Goal: Transaction & Acquisition: Obtain resource

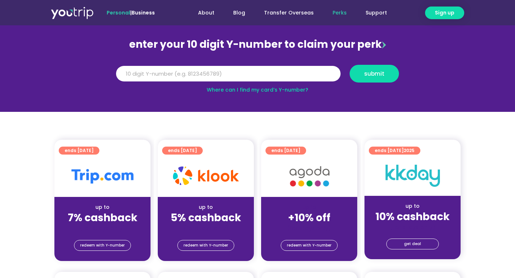
scroll to position [96, 0]
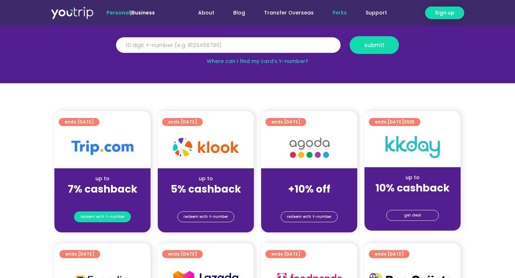
click at [107, 213] on span "redeem with Y-number" at bounding box center [102, 217] width 45 height 10
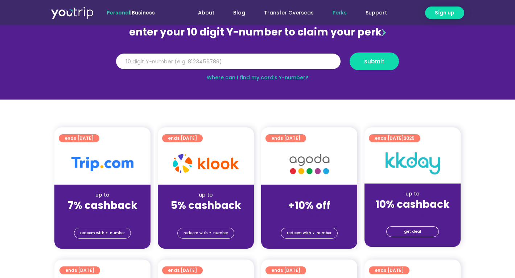
scroll to position [80, 0]
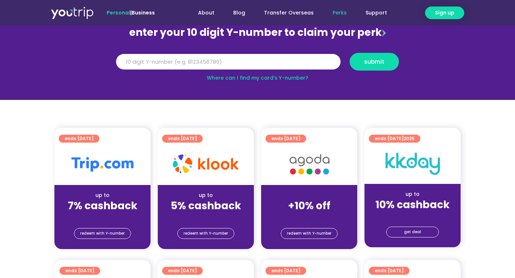
click at [106, 186] on div "up to 7% cashback (for stays only)" at bounding box center [102, 202] width 96 height 35
click at [107, 231] on span "redeem with Y-number" at bounding box center [102, 234] width 45 height 10
click at [104, 230] on span "redeem with Y-number" at bounding box center [102, 234] width 45 height 10
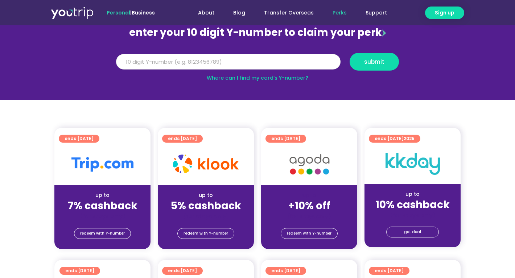
click at [193, 62] on input "Y Number" at bounding box center [228, 62] width 224 height 16
click at [195, 55] on input "Y Number" at bounding box center [228, 62] width 224 height 16
type input "8189775794"
click at [354, 56] on button "submit" at bounding box center [374, 62] width 49 height 18
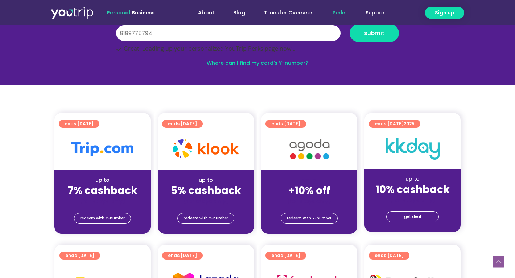
scroll to position [109, 0]
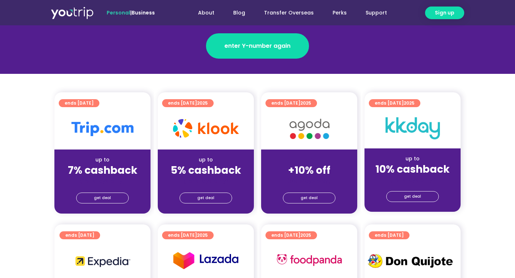
scroll to position [125, 0]
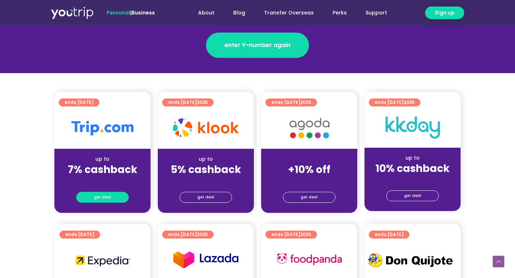
click at [103, 199] on span "get deal" at bounding box center [102, 198] width 17 height 10
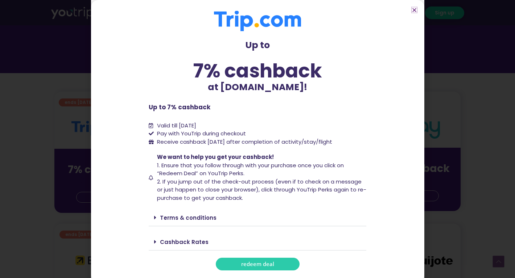
scroll to position [4, 0]
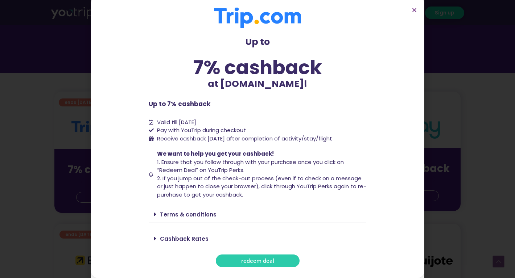
click at [165, 214] on link "Terms & conditions" at bounding box center [188, 215] width 57 height 8
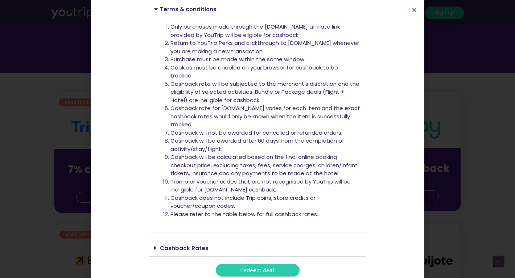
click at [169, 253] on div "Cashback Rates" at bounding box center [258, 248] width 218 height 17
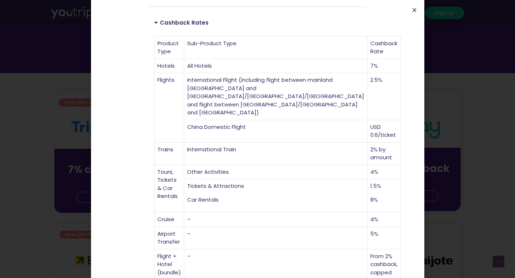
scroll to position [457, 0]
